Goal: Information Seeking & Learning: Understand process/instructions

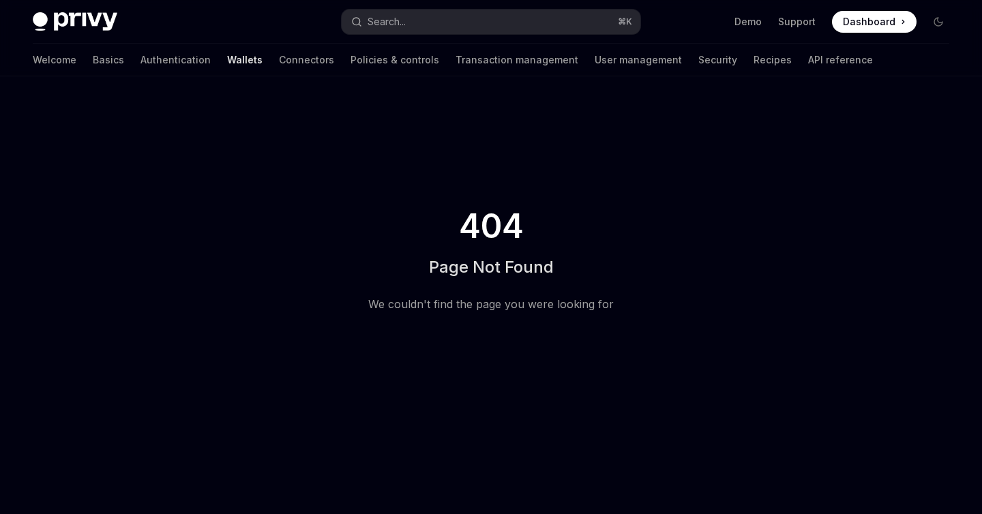
type textarea "*"
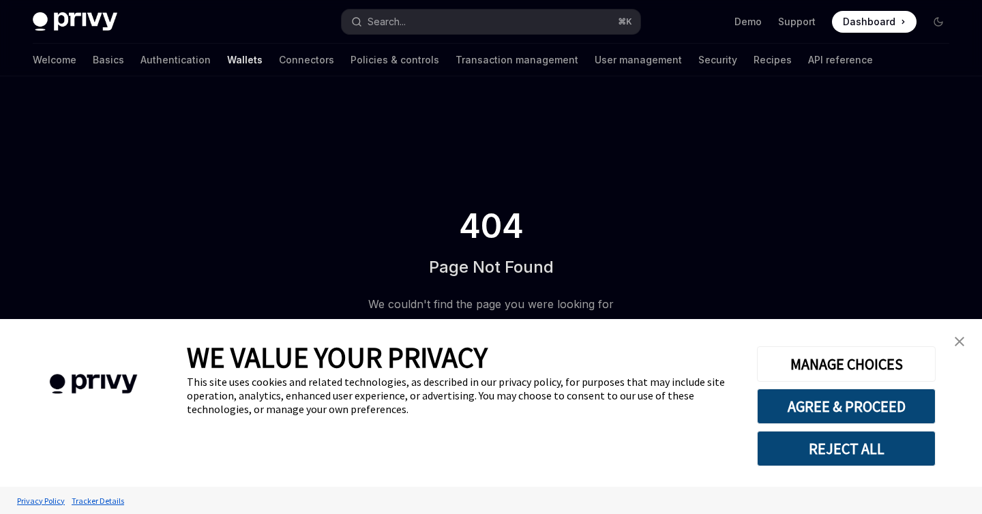
click at [227, 64] on link "Wallets" at bounding box center [244, 60] width 35 height 33
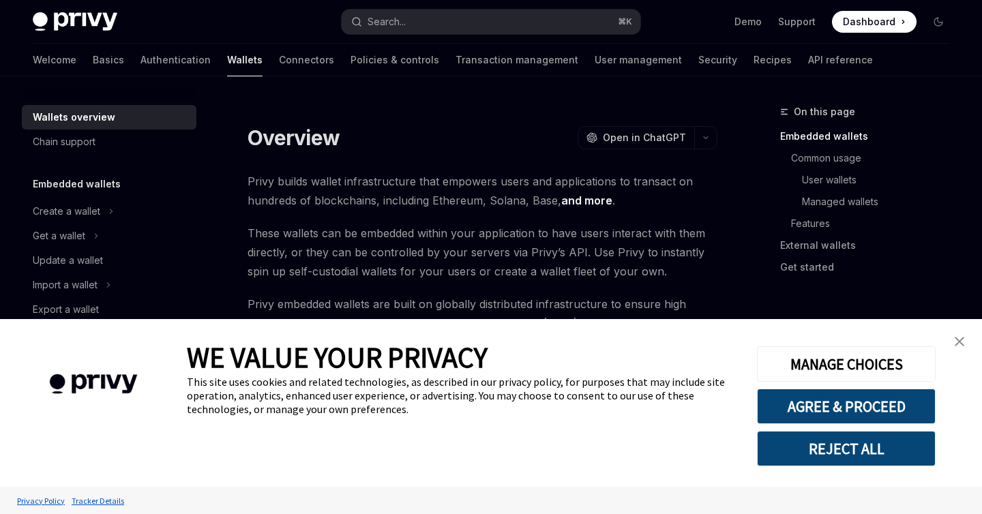
scroll to position [46, 0]
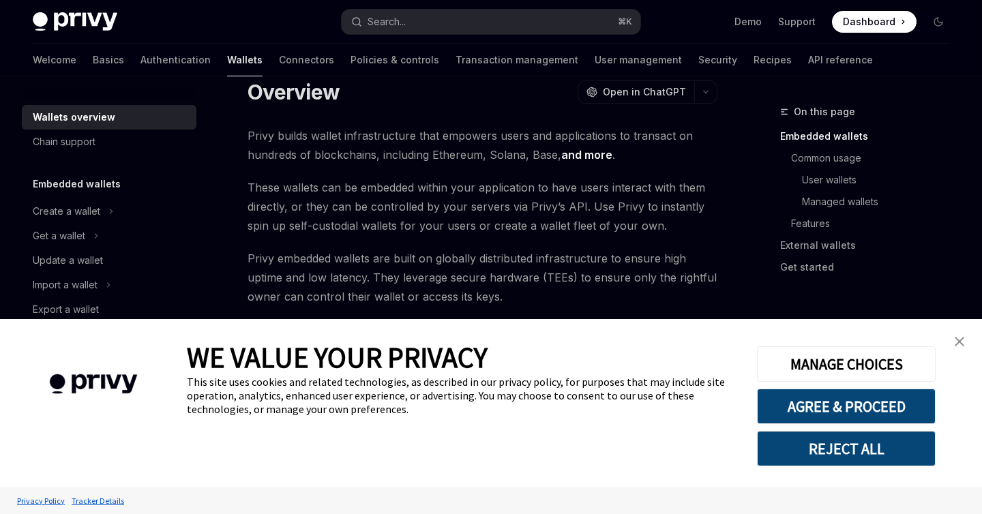
click at [959, 341] on img "close banner" at bounding box center [960, 342] width 10 height 10
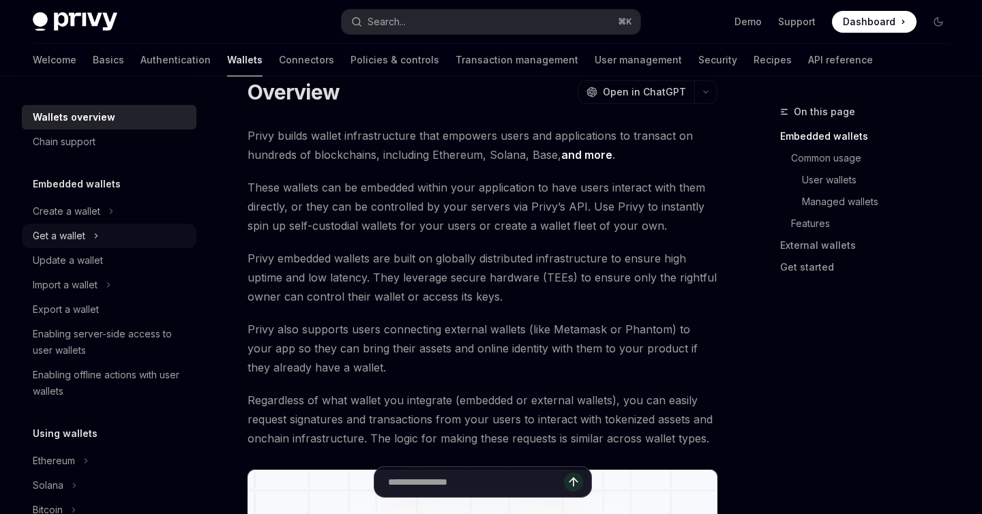
scroll to position [3, 0]
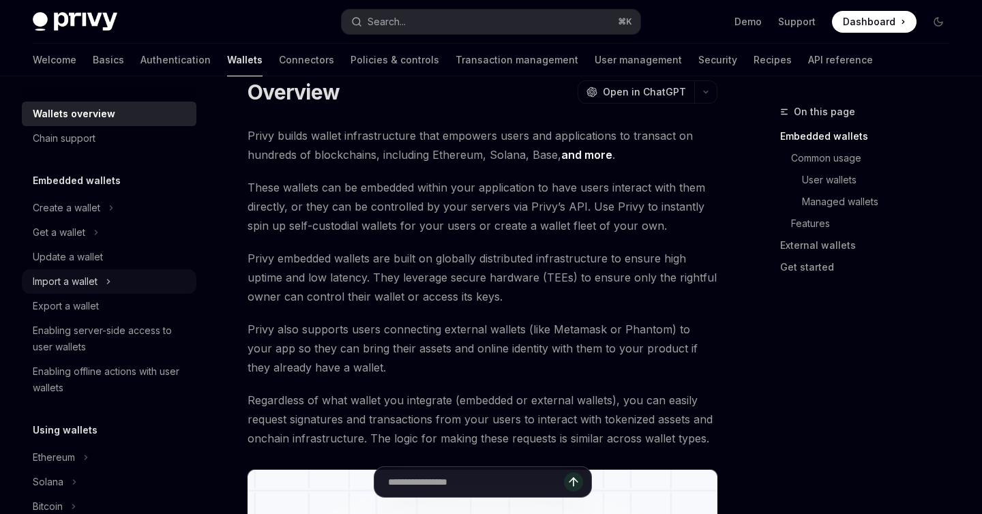
click at [107, 285] on button "Import a wallet" at bounding box center [109, 281] width 175 height 25
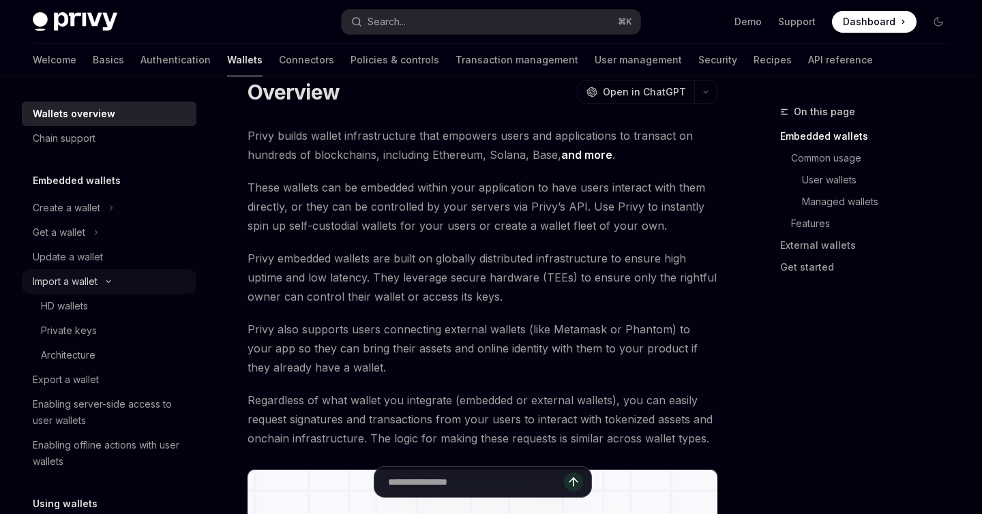
type textarea "*"
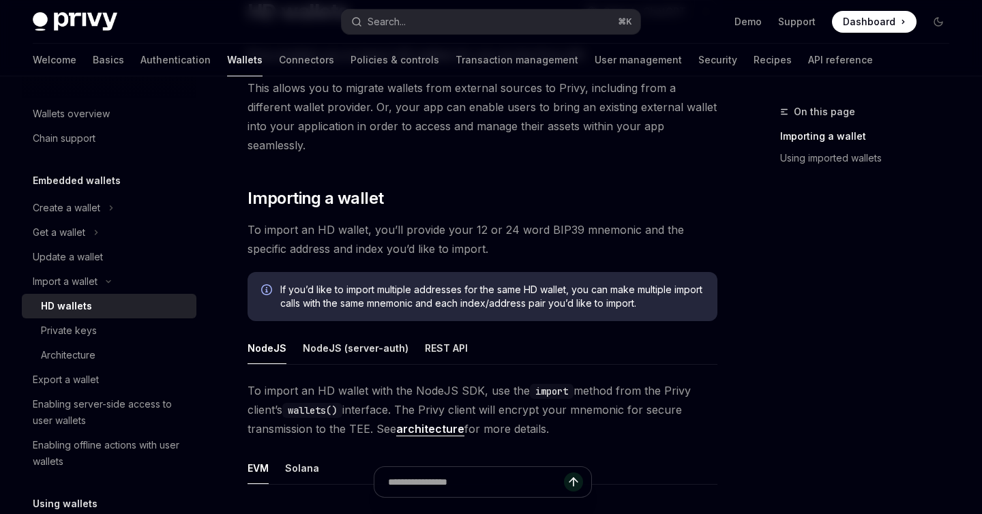
scroll to position [212, 0]
